Goal: Understand process/instructions: Learn how to perform a task or action

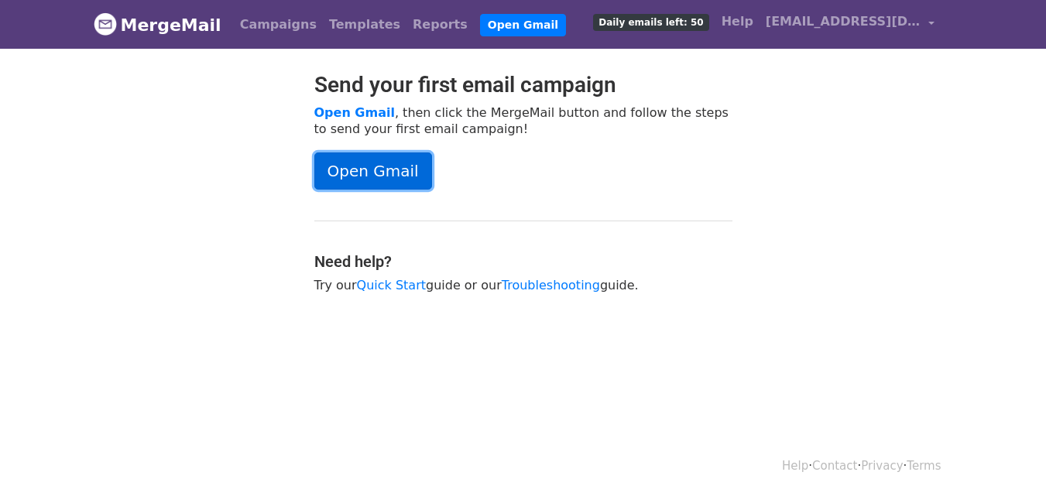
click at [372, 162] on link "Open Gmail" at bounding box center [373, 171] width 118 height 37
click at [409, 173] on link "Open Gmail" at bounding box center [373, 171] width 118 height 37
click at [369, 173] on link "Open Gmail" at bounding box center [373, 171] width 118 height 37
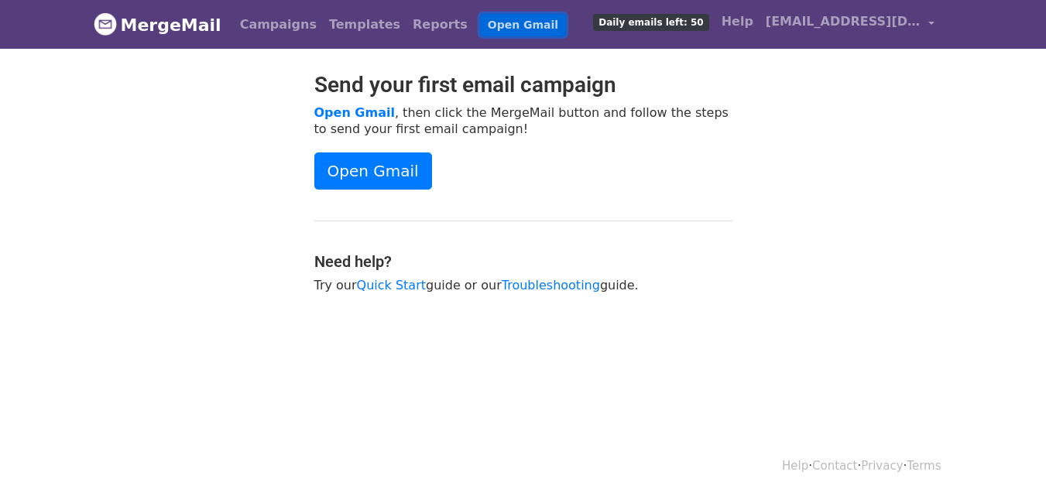
click at [480, 22] on link "Open Gmail" at bounding box center [523, 25] width 86 height 22
